Goal: Task Accomplishment & Management: Manage account settings

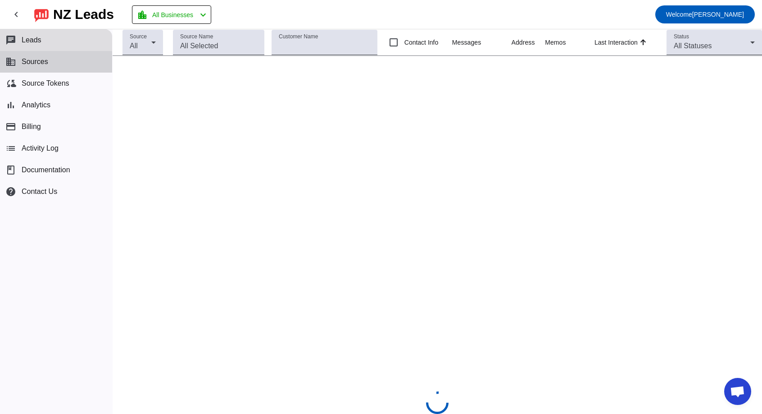
click at [52, 62] on button "business Sources" at bounding box center [56, 62] width 112 height 22
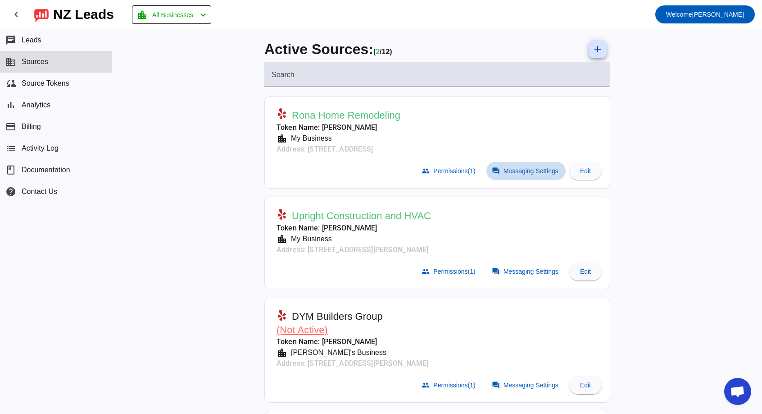
click at [522, 169] on span "Messaging Settings" at bounding box center [531, 170] width 55 height 7
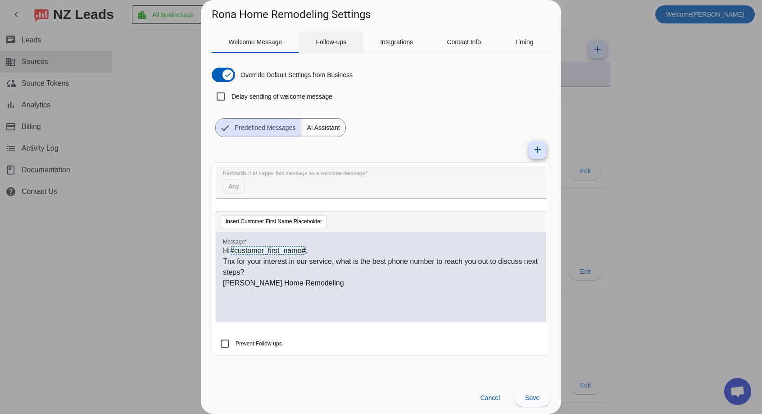
click at [330, 41] on span "Follow-ups" at bounding box center [331, 42] width 31 height 6
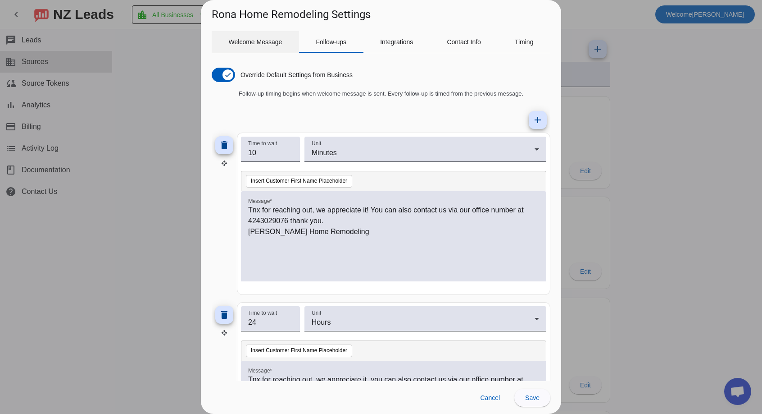
click at [246, 43] on span "Welcome Message" at bounding box center [256, 42] width 54 height 6
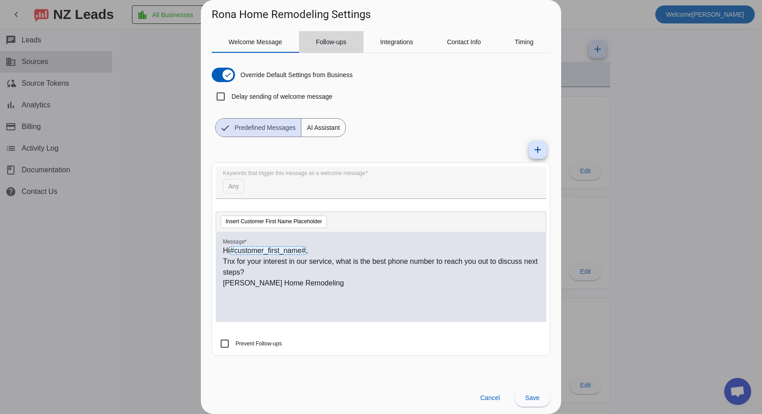
click at [324, 44] on span "Follow-ups" at bounding box center [331, 42] width 31 height 6
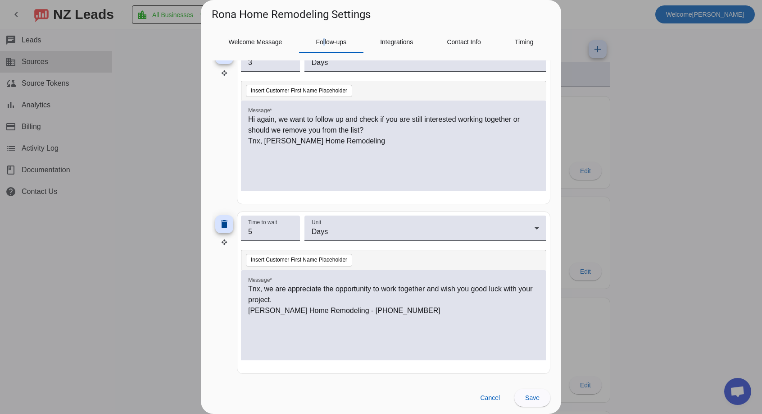
scroll to position [429, 0]
click at [698, 257] on div at bounding box center [381, 207] width 762 height 414
